Goal: Task Accomplishment & Management: Complete application form

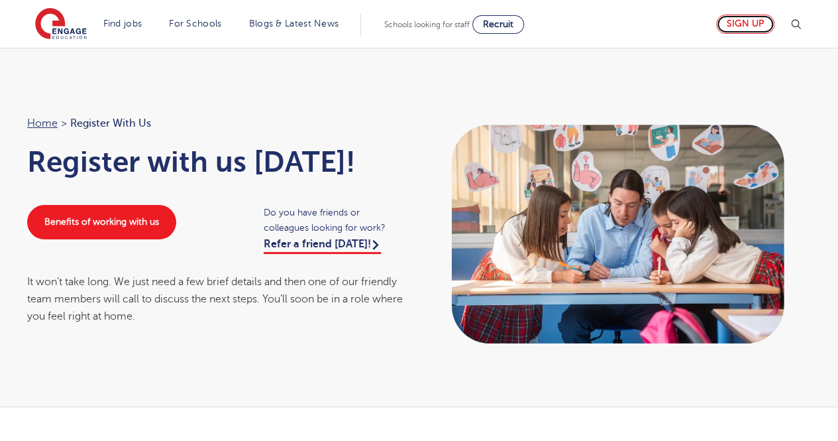
click at [737, 22] on link "Sign up" at bounding box center [745, 24] width 58 height 19
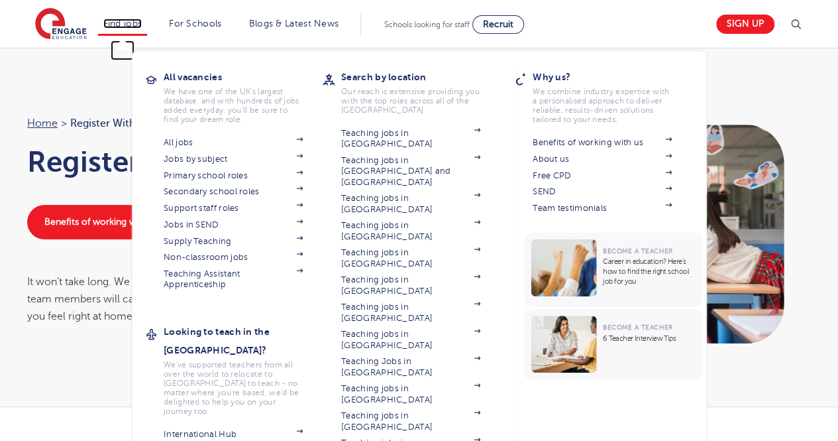
click at [125, 19] on link "Find jobs" at bounding box center [122, 24] width 39 height 10
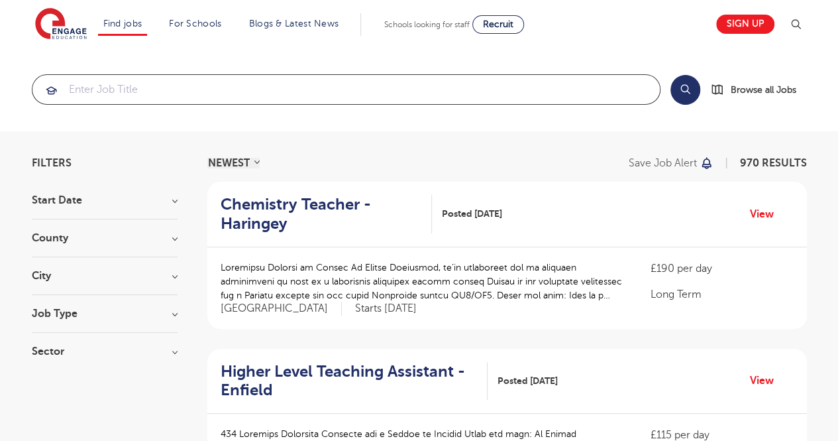
click at [153, 79] on input "search" at bounding box center [346, 89] width 628 height 29
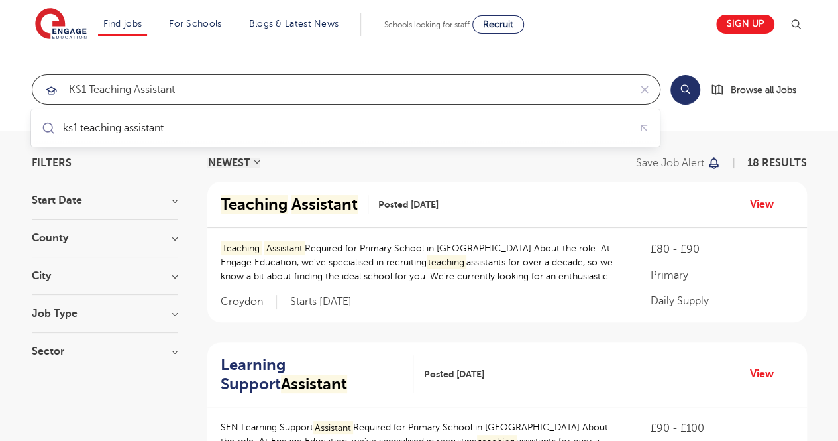
type input "KS1 teaching assistant"
click button "Submit" at bounding box center [0, 0] width 0 height 0
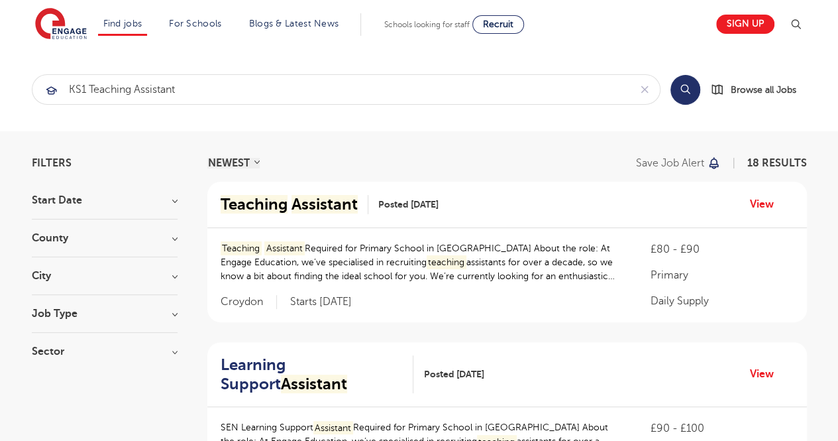
click at [166, 280] on h3 "City" at bounding box center [105, 275] width 146 height 11
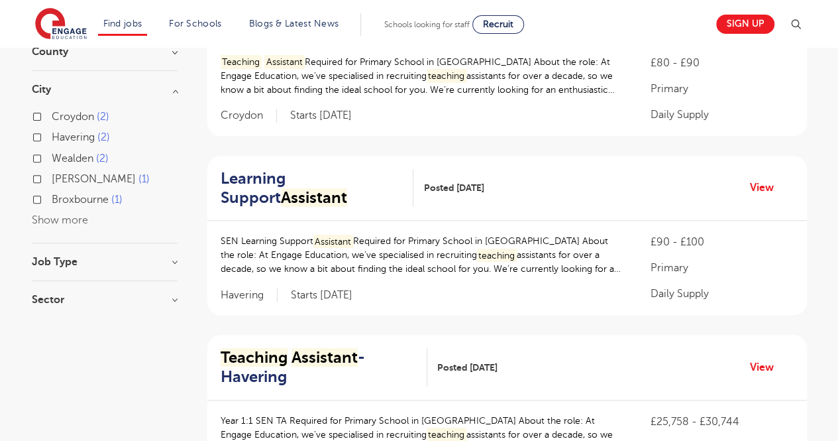
scroll to position [200, 0]
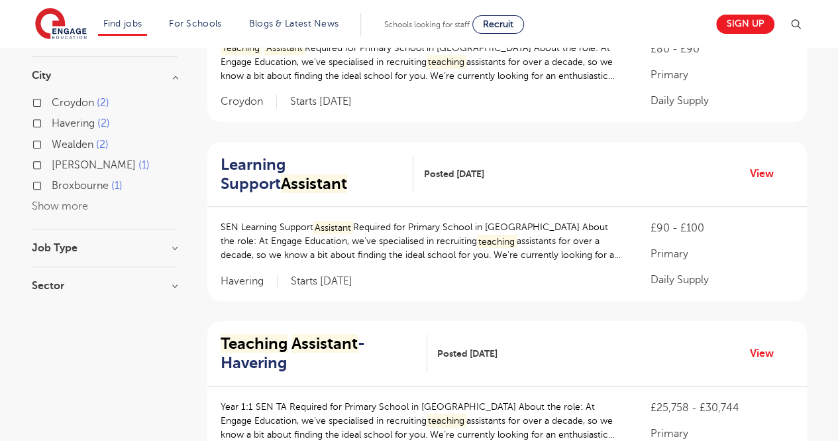
click at [61, 205] on button "Show more" at bounding box center [60, 206] width 56 height 12
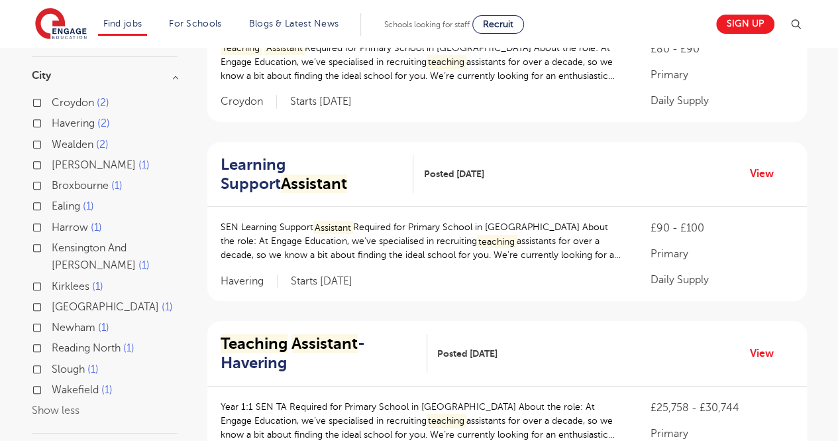
click at [52, 285] on label "Kirklees 1" at bounding box center [78, 286] width 52 height 17
click at [52, 285] on input "Kirklees 1" at bounding box center [56, 284] width 9 height 9
checkbox input "true"
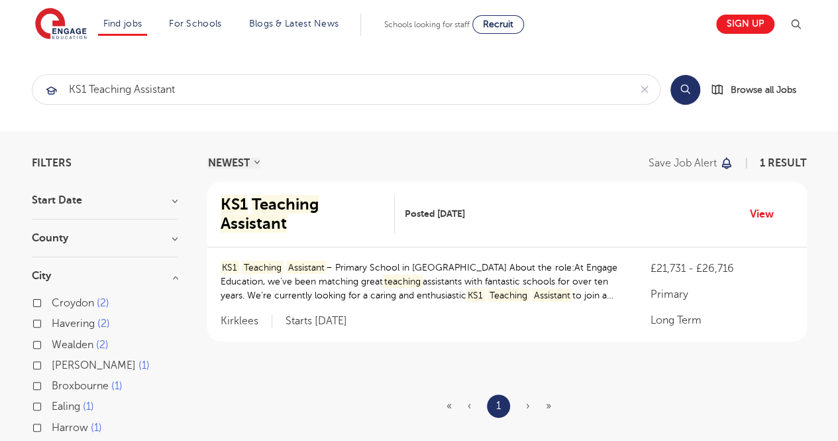
click at [467, 247] on div "KS1 Teaching Assistant – Primary School in Huddersfield About the role:At Engag…" at bounding box center [507, 294] width 600 height 94
click at [287, 214] on mark "Assistant" at bounding box center [254, 223] width 66 height 19
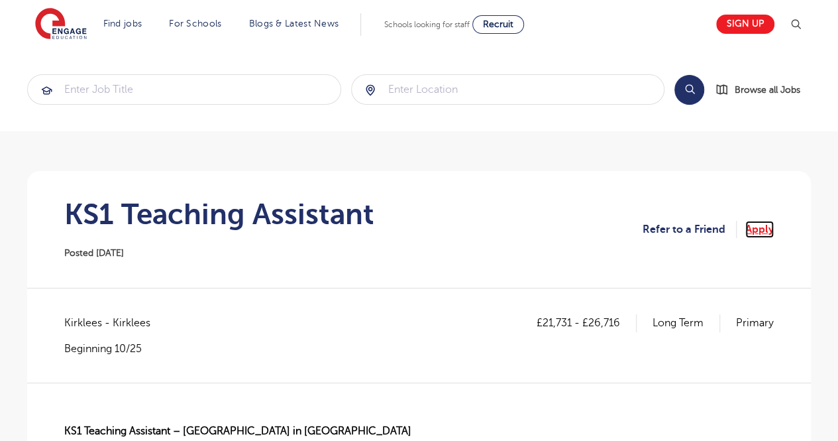
click at [763, 231] on link "Apply" at bounding box center [759, 229] width 28 height 17
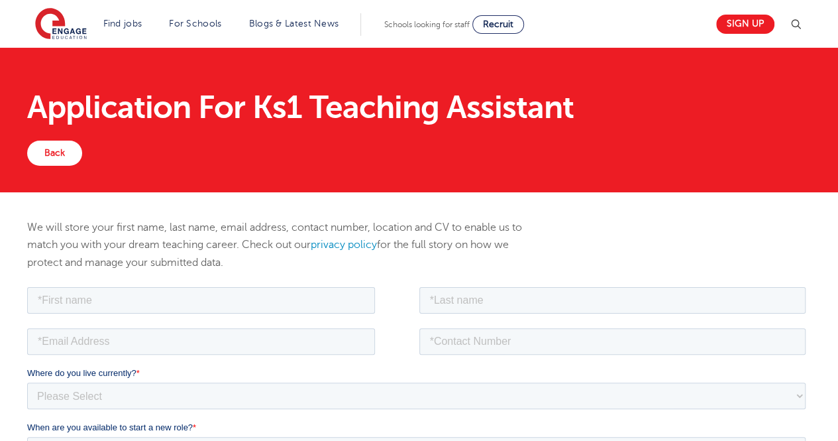
scroll to position [109, 0]
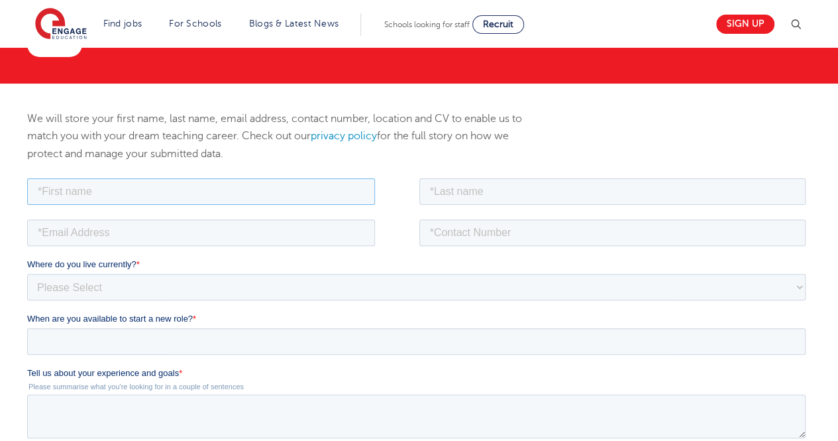
click at [270, 182] on input "text" at bounding box center [201, 191] width 348 height 27
type input "Thimandi"
click at [470, 193] on input "text" at bounding box center [612, 191] width 387 height 27
type input "Hewapathirana"
click at [347, 225] on input "email" at bounding box center [201, 232] width 348 height 27
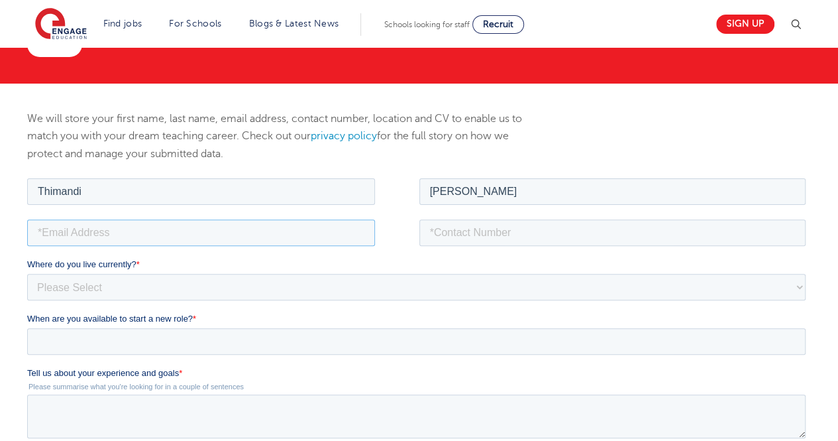
type input "thimaa.space@gmail.com"
click at [516, 230] on input "tel" at bounding box center [612, 232] width 387 height 27
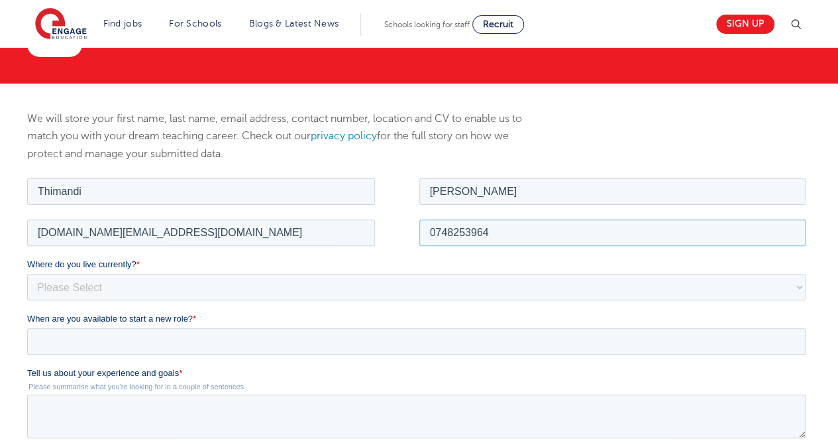
type input "07482539645"
click at [207, 233] on input "thimaa.space@gmail.com" at bounding box center [201, 232] width 348 height 27
type input "thimaa.space@gmail.com"
click at [246, 293] on select "Please Select UK Canada Ireland Australia New Zealand Europe USA South Africa J…" at bounding box center [416, 286] width 779 height 27
select select "UK"
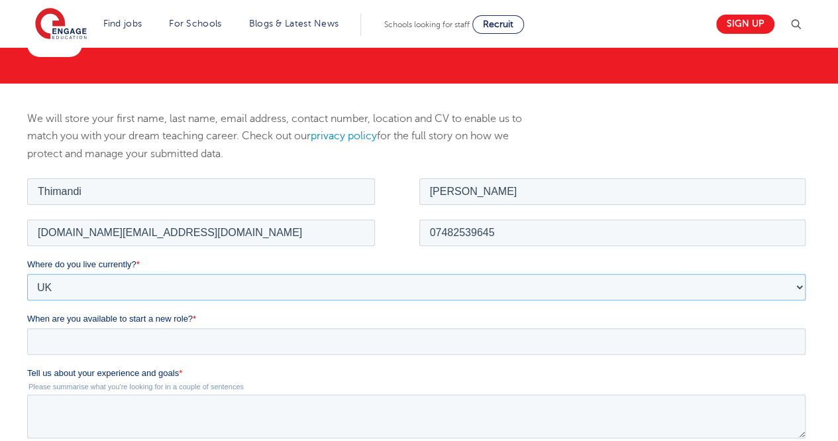
click at [27, 273] on select "Please Select UK Canada Ireland Australia New Zealand Europe USA South Africa J…" at bounding box center [416, 286] width 779 height 27
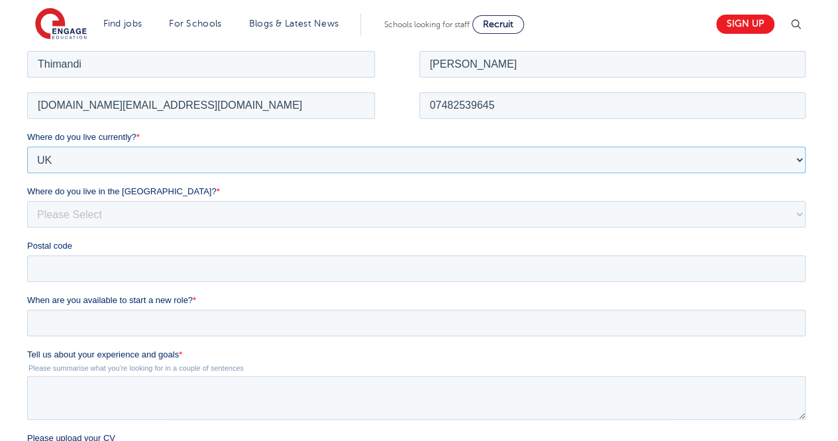
scroll to position [268, 0]
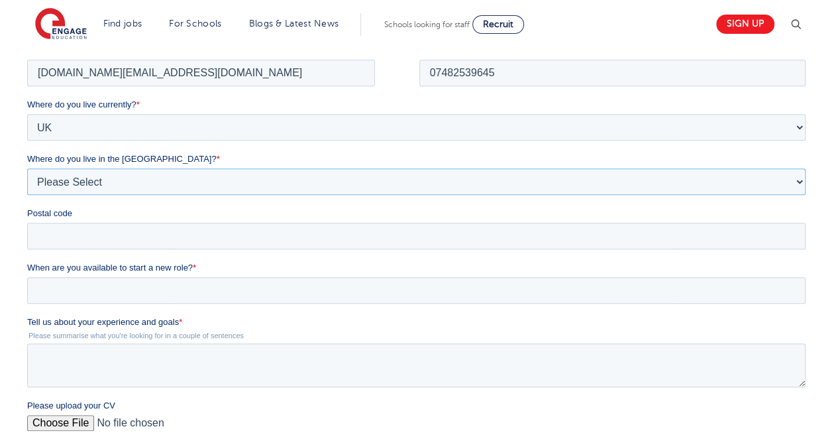
click at [140, 170] on select "Please Select Overseas Barnsley Bedfordshire Berkshire Bournemouth Bracknell Fo…" at bounding box center [416, 181] width 779 height 27
select select "West Yorkshire"
click at [27, 168] on select "Please Select Overseas Barnsley Bedfordshire Berkshire Bournemouth Bracknell Fo…" at bounding box center [416, 181] width 779 height 27
click at [154, 234] on input "Postal code" at bounding box center [416, 235] width 779 height 27
type input "HD1 3FN"
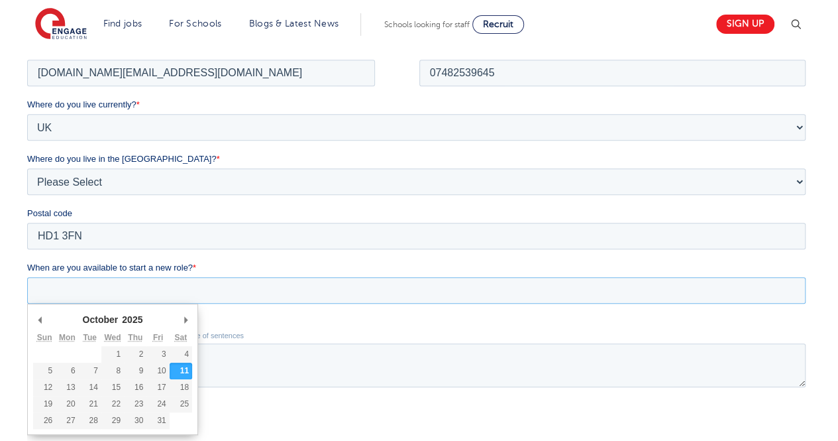
click at [137, 291] on input "When are you available to start a new role? *" at bounding box center [416, 289] width 779 height 27
type div "2025-10-13"
type input "2025/10/13"
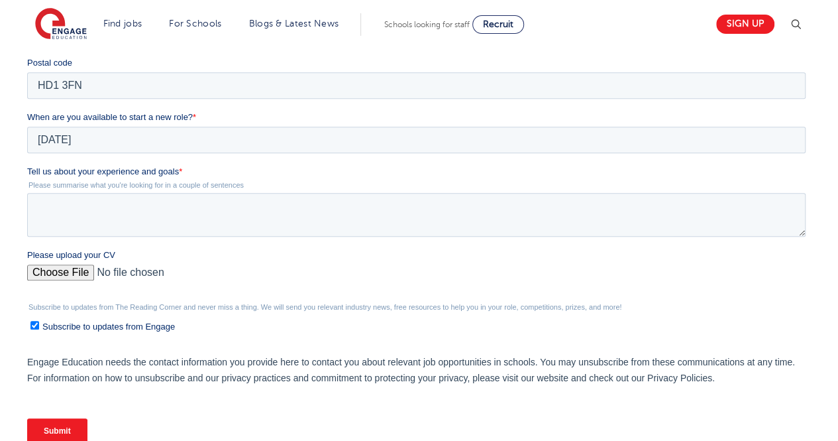
scroll to position [413, 0]
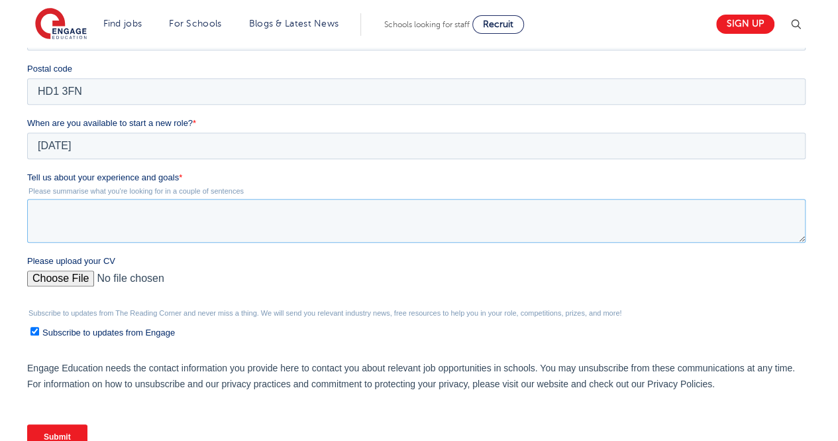
click at [129, 216] on textarea "Tell us about your experience and goals *" at bounding box center [416, 221] width 779 height 44
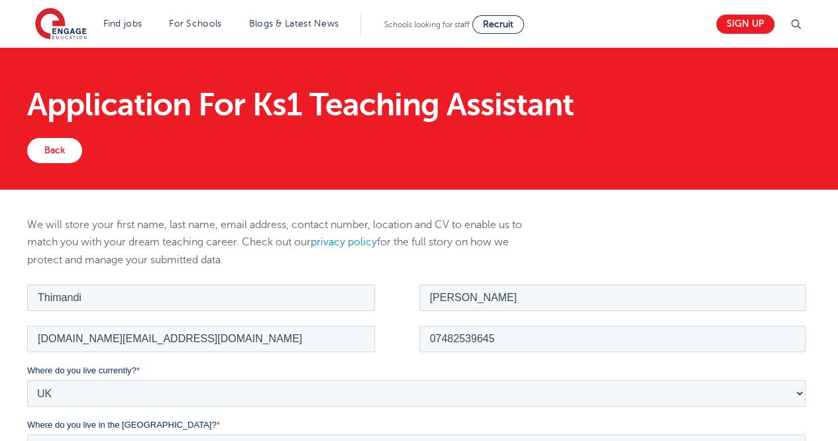
scroll to position [0, 0]
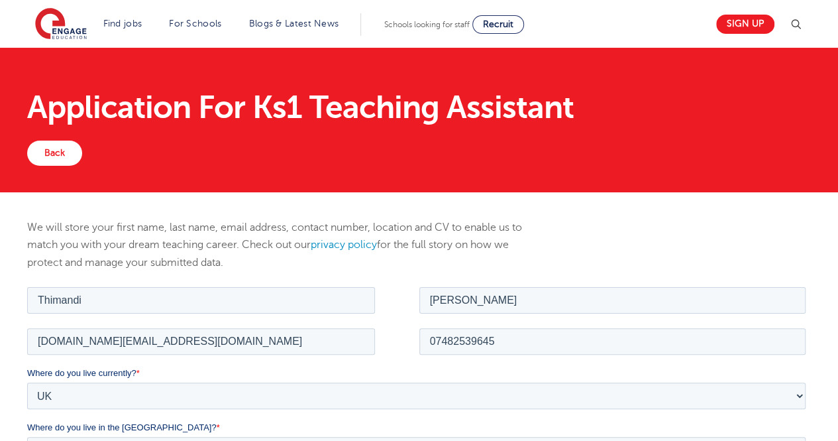
click at [824, 137] on div "Application For Ks1 Teaching Assistant Back" at bounding box center [419, 120] width 838 height 144
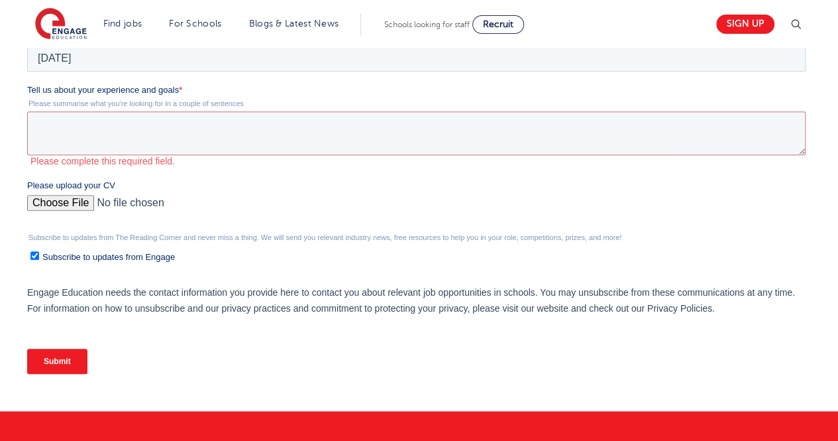
scroll to position [505, 0]
